Goal: Task Accomplishment & Management: Manage account settings

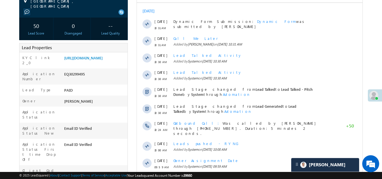
scroll to position [28, 0]
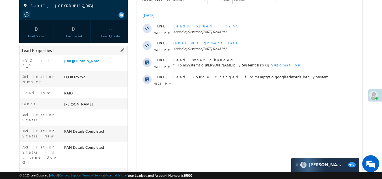
scroll to position [28, 0]
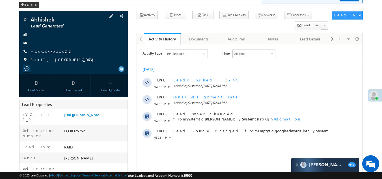
click at [48, 52] on link "+xx-xxxxxxxx22" at bounding box center [52, 51] width 42 height 5
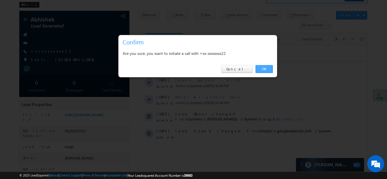
click at [263, 67] on link "OK" at bounding box center [263, 69] width 17 height 8
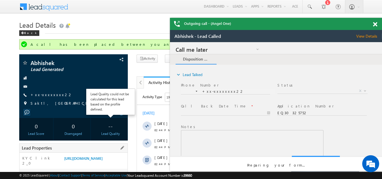
scroll to position [0, 0]
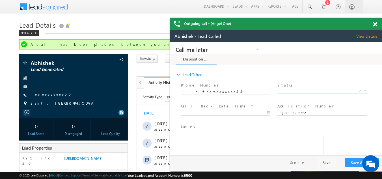
click at [302, 90] on span "X" at bounding box center [323, 91] width 90 height 6
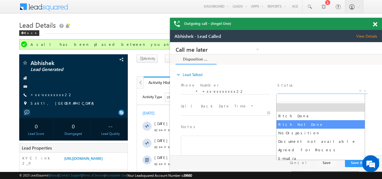
select select "Pitch Not Done"
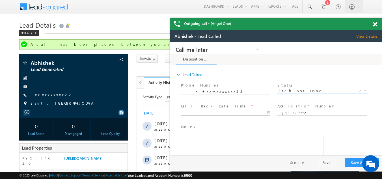
type input "10/10/25 2:52 PM"
click at [216, 111] on input "10/10/25 2:52 PM" at bounding box center [225, 113] width 89 height 6
click at [355, 163] on button "Save & Close" at bounding box center [362, 163] width 34 height 9
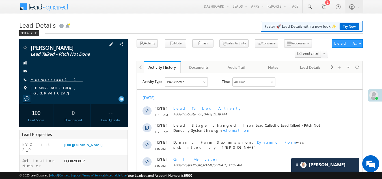
click at [43, 80] on link "+xx-xxxxxxxx11" at bounding box center [57, 79] width 52 height 5
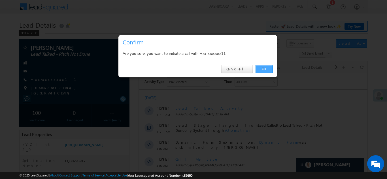
click at [262, 67] on link "OK" at bounding box center [263, 69] width 17 height 8
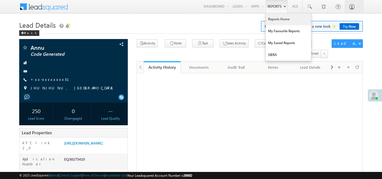
click at [276, 20] on link "Reports Home" at bounding box center [288, 19] width 45 height 12
click at [275, 20] on link "Reports Home" at bounding box center [288, 19] width 45 height 12
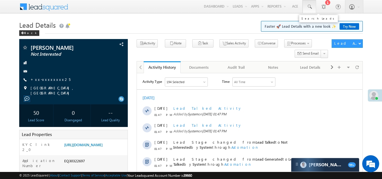
click at [309, 6] on span at bounding box center [310, 7] width 6 height 6
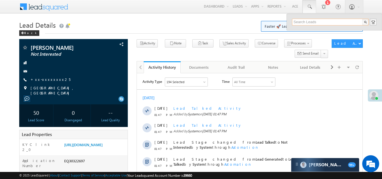
paste input "EQ30063087"
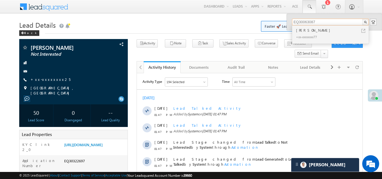
type input "EQ30063087"
click at [304, 34] on div "+xx-xxxxxxxx77" at bounding box center [333, 36] width 76 height 7
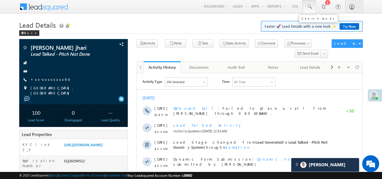
click at [311, 5] on span at bounding box center [310, 7] width 6 height 6
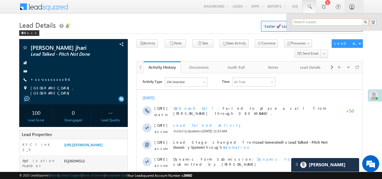
paste input "EQ25091069"
click at [309, 6] on span at bounding box center [310, 7] width 6 height 6
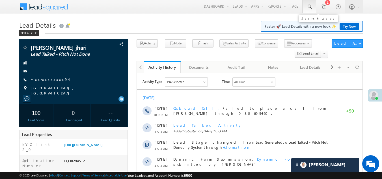
click at [310, 4] on span at bounding box center [310, 7] width 6 height 6
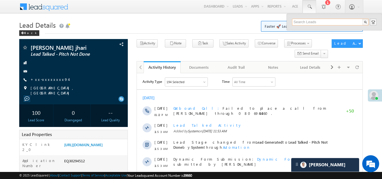
paste input "EQ25091069"
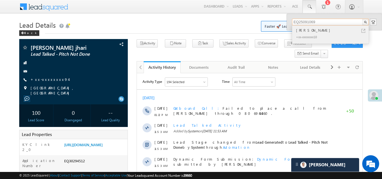
type input "EQ25091069"
click at [303, 31] on div "Ravindra Kumar" at bounding box center [333, 30] width 76 height 6
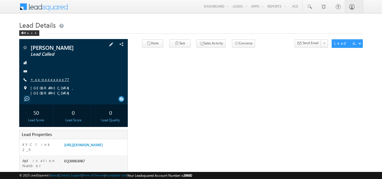
click at [50, 79] on link "+xx-xxxxxxxx77" at bounding box center [50, 79] width 39 height 5
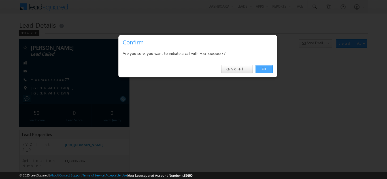
click at [264, 68] on link "OK" at bounding box center [263, 69] width 17 height 8
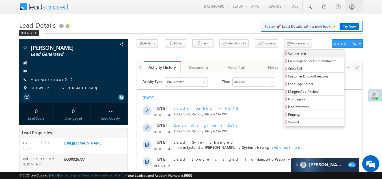
click at [288, 52] on span "Call me later" at bounding box center [315, 53] width 54 height 5
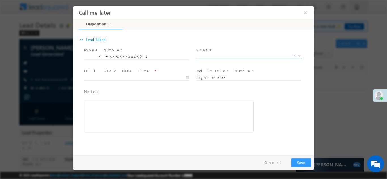
click at [224, 53] on span "X" at bounding box center [249, 56] width 106 height 6
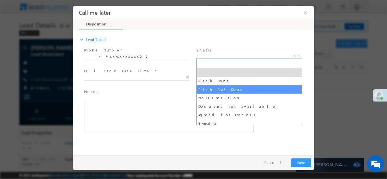
select select "Pitch Not Done"
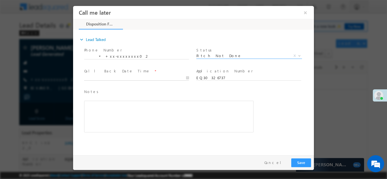
type input "10/10/25 3:24 PM"
click at [132, 78] on body "Call me later ×" at bounding box center [193, 79] width 241 height 147
click at [299, 161] on button "Save" at bounding box center [301, 162] width 20 height 9
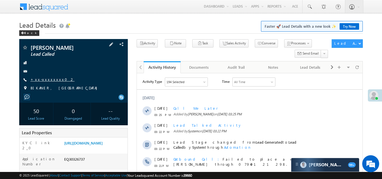
click at [47, 82] on link "+xx-xxxxxxxx02" at bounding box center [53, 79] width 44 height 5
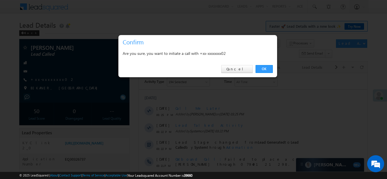
drag, startPoint x: 257, startPoint y: 59, endPoint x: 337, endPoint y: 26, distance: 86.1
click at [337, 26] on div at bounding box center [193, 89] width 387 height 179
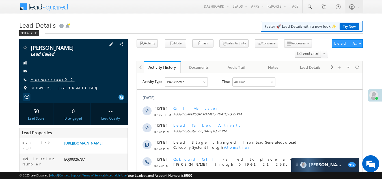
click at [47, 82] on link "+xx-xxxxxxxx02" at bounding box center [53, 79] width 44 height 5
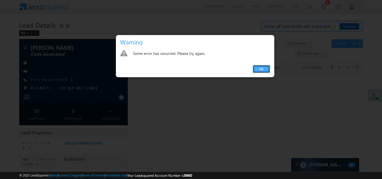
click at [260, 70] on link "Ok" at bounding box center [261, 69] width 17 height 8
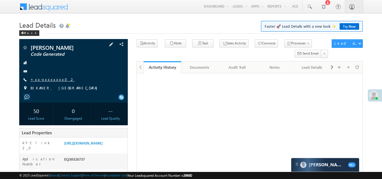
click at [46, 82] on link "+xx-xxxxxxxx02" at bounding box center [53, 79] width 44 height 5
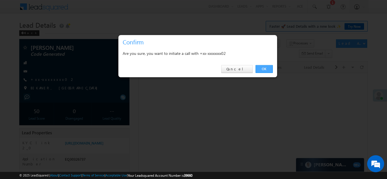
click at [262, 68] on link "OK" at bounding box center [263, 69] width 17 height 8
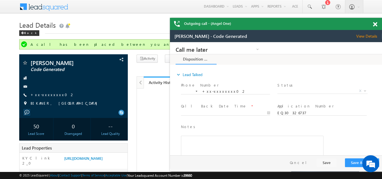
drag, startPoint x: 257, startPoint y: 179, endPoint x: 166, endPoint y: 192, distance: 91.8
drag, startPoint x: 166, startPoint y: 192, endPoint x: 212, endPoint y: 142, distance: 67.5
click at [46, 97] on link "+xx-xxxxxxxx02" at bounding box center [53, 94] width 44 height 5
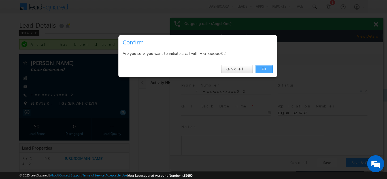
click at [264, 68] on link "OK" at bounding box center [263, 69] width 17 height 8
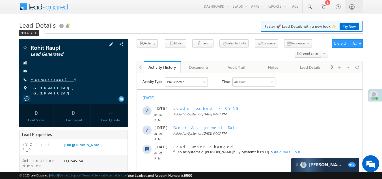
drag, startPoint x: 117, startPoint y: 53, endPoint x: 54, endPoint y: 82, distance: 68.8
click at [54, 82] on link "+xx-xxxxxxxx14" at bounding box center [53, 79] width 44 height 5
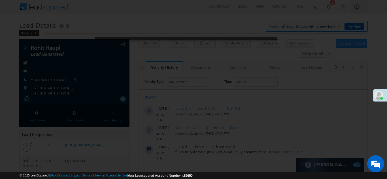
drag, startPoint x: 54, startPoint y: 82, endPoint x: 60, endPoint y: 80, distance: 5.5
click at [55, 81] on div at bounding box center [193, 89] width 387 height 179
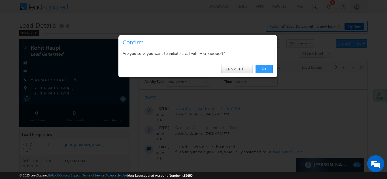
click at [267, 65] on div "OK Cancel" at bounding box center [197, 69] width 159 height 16
click at [264, 67] on link "OK" at bounding box center [263, 69] width 17 height 8
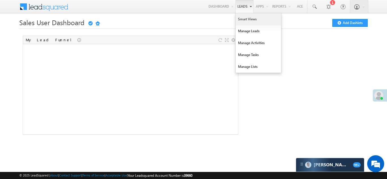
click at [245, 17] on link "Smart Views" at bounding box center [258, 19] width 45 height 12
click at [246, 20] on link "Smart Views" at bounding box center [258, 19] width 45 height 12
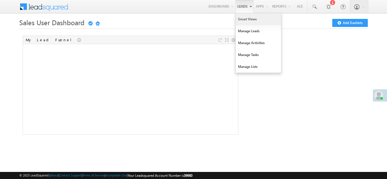
click at [241, 19] on link "Smart Views" at bounding box center [258, 19] width 45 height 12
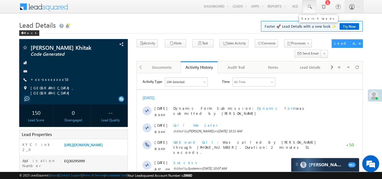
click at [309, 6] on span at bounding box center [310, 7] width 6 height 6
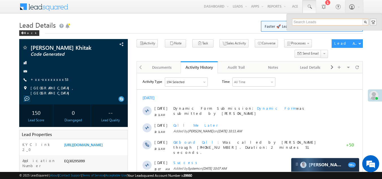
paste input "9109094511"
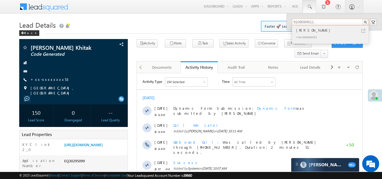
type input "9109094511"
click at [308, 34] on div "+xx-xxxxxxxx11" at bounding box center [333, 36] width 76 height 7
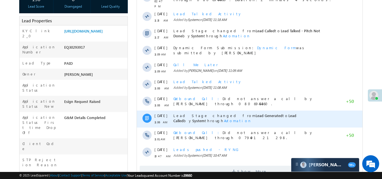
scroll to position [199, 0]
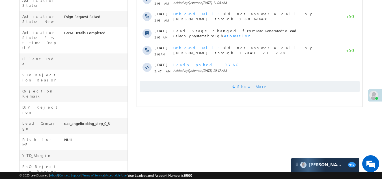
click at [202, 85] on span "Show More" at bounding box center [250, 86] width 220 height 11
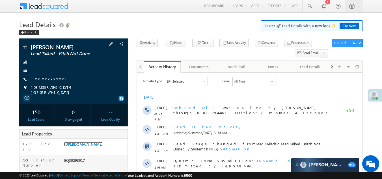
scroll to position [0, 0]
click at [44, 79] on link "+xx-xxxxxxxx11" at bounding box center [57, 78] width 52 height 5
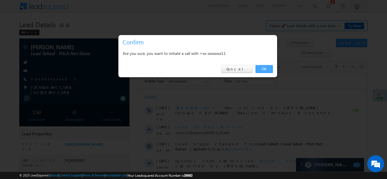
click at [263, 67] on link "OK" at bounding box center [263, 69] width 17 height 8
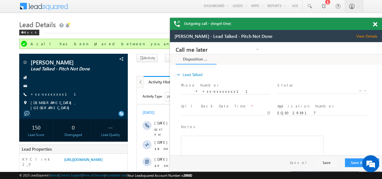
click at [375, 24] on span at bounding box center [375, 24] width 4 height 5
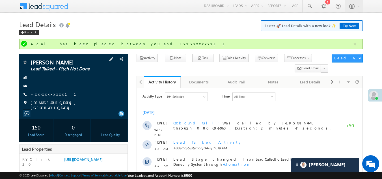
click at [46, 95] on link "+xx-xxxxxxxx11" at bounding box center [57, 94] width 52 height 5
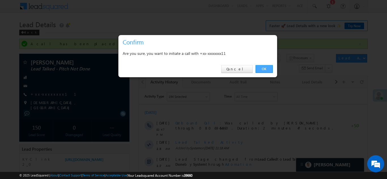
click at [265, 68] on link "OK" at bounding box center [263, 69] width 17 height 8
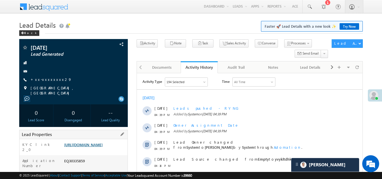
click at [96, 147] on link "https://angelbroking1-pk3em7sa.customui-test.leadsquared.com?leadId=b85367bc-f1…" at bounding box center [83, 144] width 38 height 5
click at [44, 78] on link "+xx-xxxxxxxx29" at bounding box center [51, 79] width 41 height 5
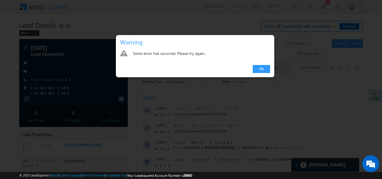
click at [266, 69] on link "Ok" at bounding box center [261, 69] width 17 height 8
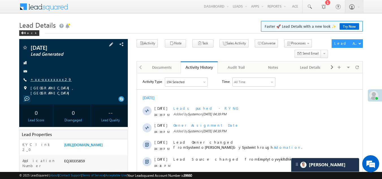
click at [48, 80] on link "+xx-xxxxxxxx29" at bounding box center [51, 79] width 41 height 5
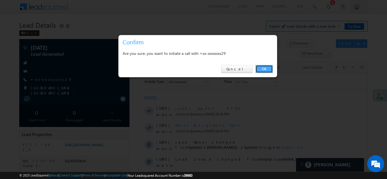
click at [263, 66] on link "OK" at bounding box center [263, 69] width 17 height 8
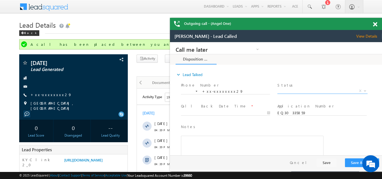
click at [301, 90] on span "X" at bounding box center [323, 91] width 90 height 6
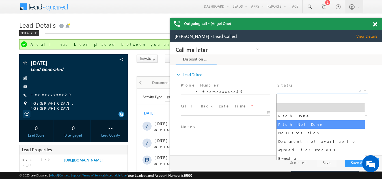
select select "Pitch Not Done"
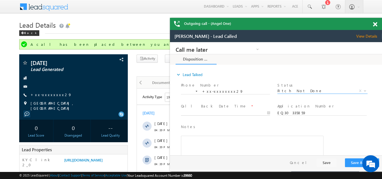
type input "10/10/25 5:03 PM"
click at [214, 112] on body "Call me later Campaign Success Commitment Cross Sell Customer Drop-off reasons …" at bounding box center [276, 98] width 212 height 113
click at [352, 164] on button "Save & Close" at bounding box center [362, 163] width 34 height 9
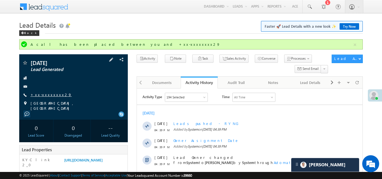
click at [44, 96] on link "+xx-xxxxxxxx29" at bounding box center [51, 94] width 41 height 5
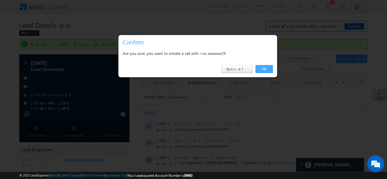
click at [266, 67] on link "OK" at bounding box center [263, 69] width 17 height 8
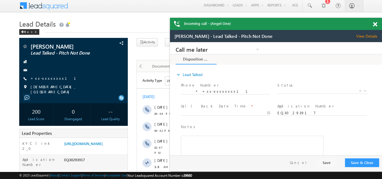
scroll to position [1, 0]
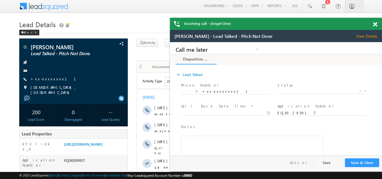
click at [376, 23] on span at bounding box center [375, 24] width 4 height 5
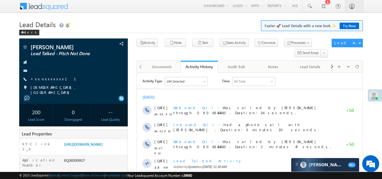
scroll to position [0, 0]
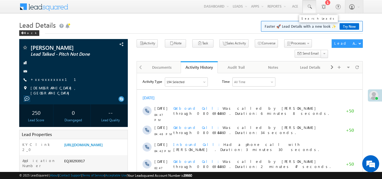
click at [311, 7] on span at bounding box center [310, 7] width 6 height 6
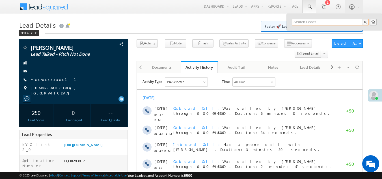
paste input "EQ30286162"
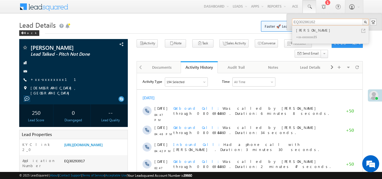
type input "EQ30286162"
click at [316, 31] on div "Dhanashri khadse" at bounding box center [333, 30] width 76 height 6
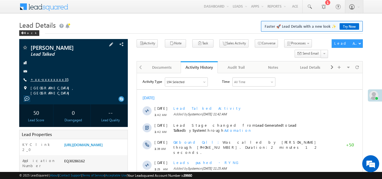
click at [47, 78] on link "+xx-xxxxxxxx35" at bounding box center [50, 79] width 38 height 5
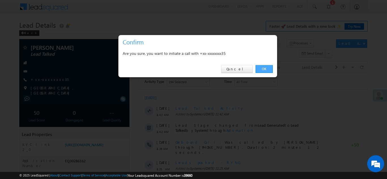
click at [265, 68] on link "OK" at bounding box center [263, 69] width 17 height 8
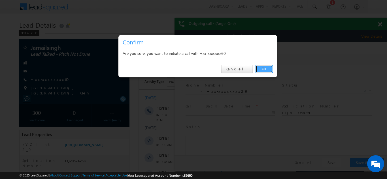
click at [265, 67] on link "OK" at bounding box center [263, 69] width 17 height 8
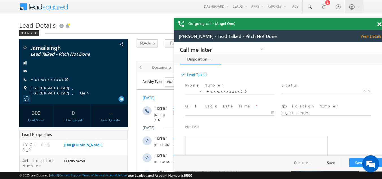
click at [380, 24] on span at bounding box center [380, 24] width 4 height 5
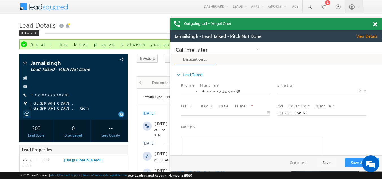
click at [376, 23] on span at bounding box center [375, 24] width 4 height 5
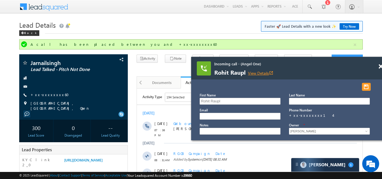
click at [268, 74] on link "View Details open_in_new" at bounding box center [260, 72] width 25 height 5
click at [381, 67] on span at bounding box center [381, 66] width 4 height 5
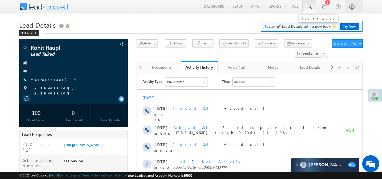
click at [307, 5] on span at bounding box center [310, 7] width 6 height 6
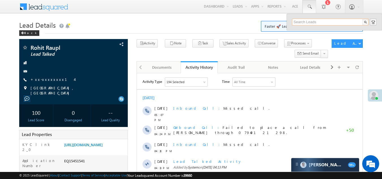
paste input "EQ30020181"
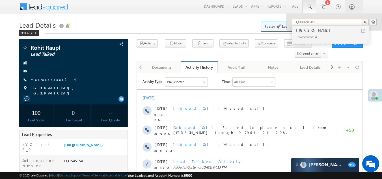
type input "EQ30020181"
click at [304, 32] on div "Nayan Kalindi" at bounding box center [333, 30] width 76 height 6
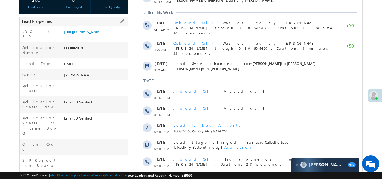
scroll to position [226, 0]
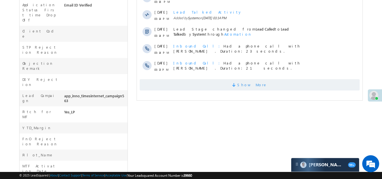
click at [185, 79] on span "Show More" at bounding box center [250, 84] width 220 height 11
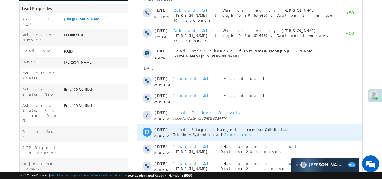
scroll to position [142, 0]
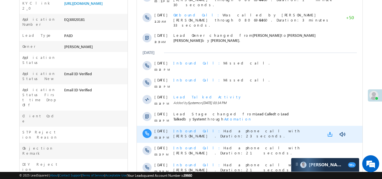
click at [330, 132] on link at bounding box center [331, 135] width 7 height 6
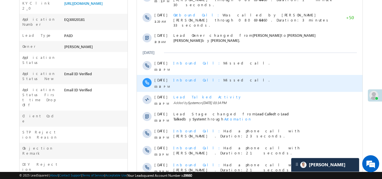
scroll to position [0, 0]
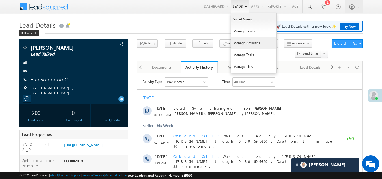
click at [242, 44] on link "Manage Activities" at bounding box center [253, 43] width 45 height 12
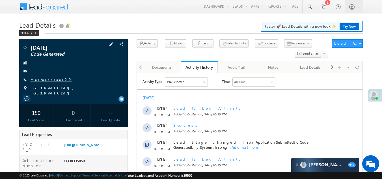
click at [47, 79] on link "+xx-xxxxxxxx29" at bounding box center [51, 79] width 41 height 5
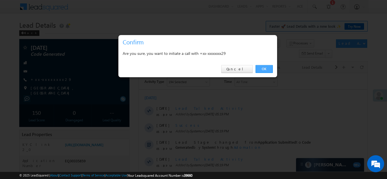
click at [262, 69] on link "OK" at bounding box center [263, 69] width 17 height 8
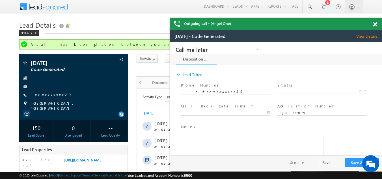
click at [376, 25] on span at bounding box center [375, 24] width 4 height 5
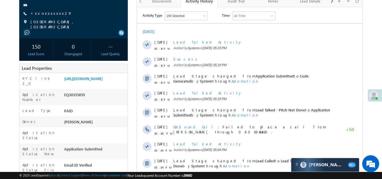
scroll to position [142, 0]
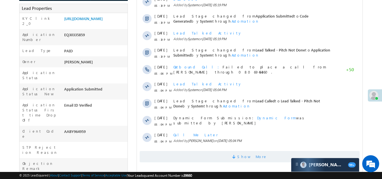
click at [210, 156] on span "Show More" at bounding box center [250, 156] width 220 height 11
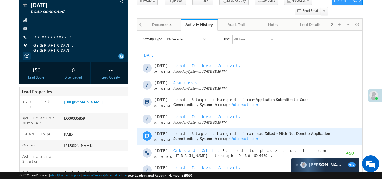
scroll to position [1, 0]
